Goal: Find specific page/section: Find specific page/section

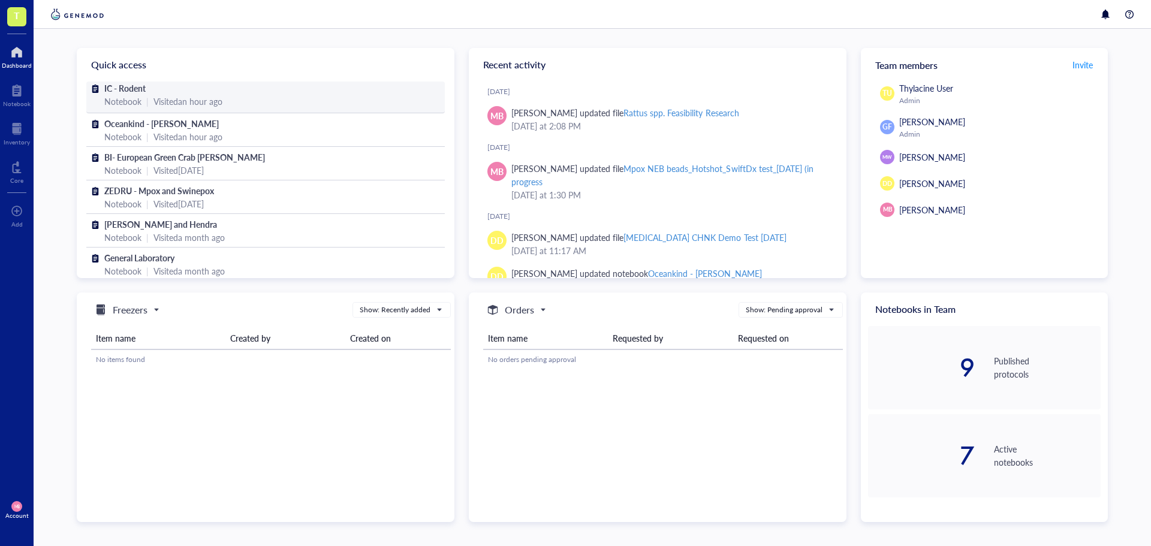
click at [282, 98] on div "Notebook | Visited an hour ago" at bounding box center [265, 101] width 323 height 13
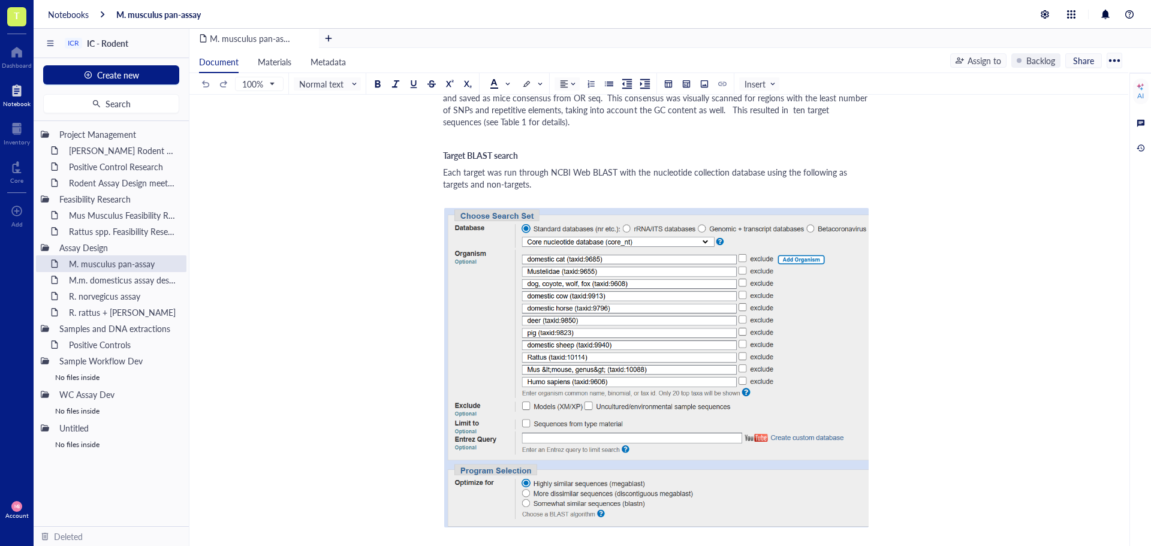
scroll to position [420, 0]
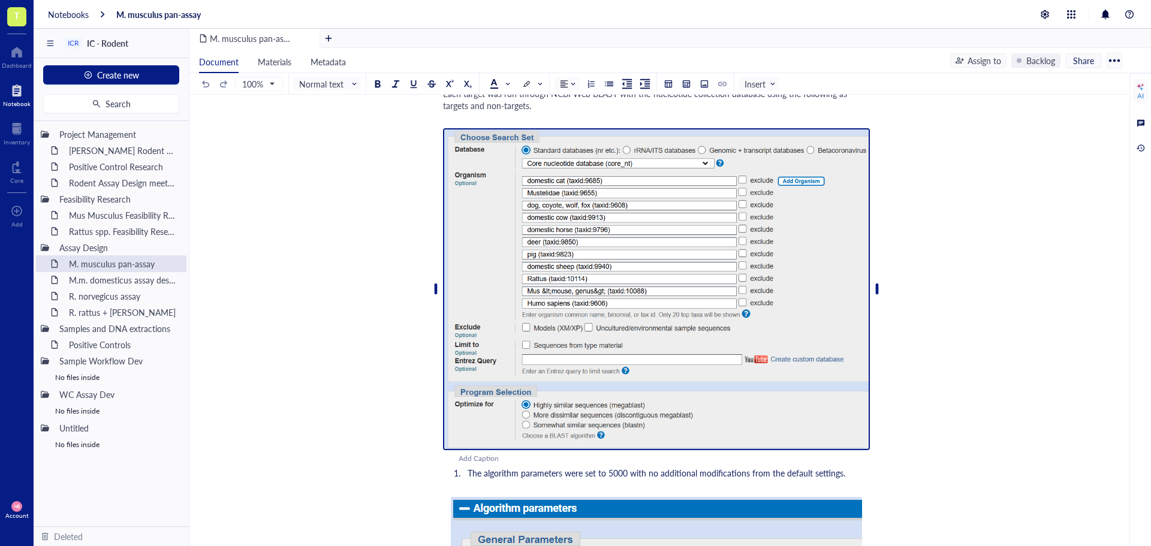
click at [469, 256] on img at bounding box center [656, 289] width 427 height 322
